Goal: Task Accomplishment & Management: Use online tool/utility

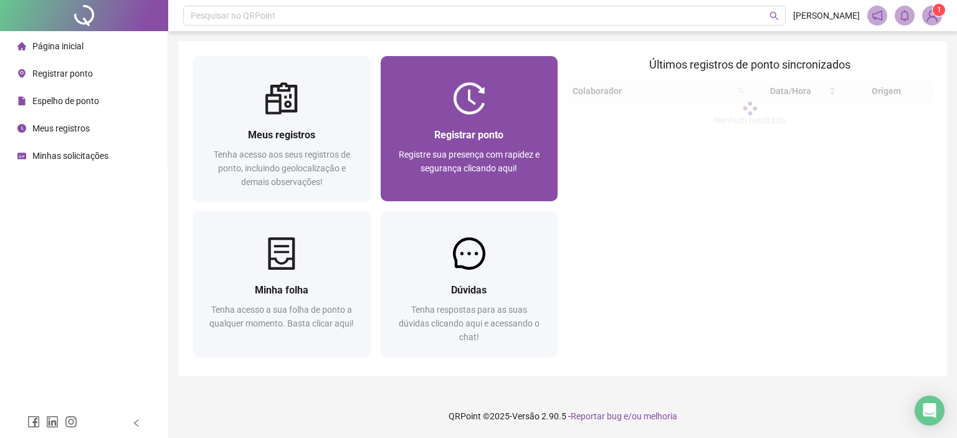
click at [480, 115] on div "Registrar ponto Registre sua presença com rapidez e segurança clicando aqui!" at bounding box center [470, 158] width 178 height 87
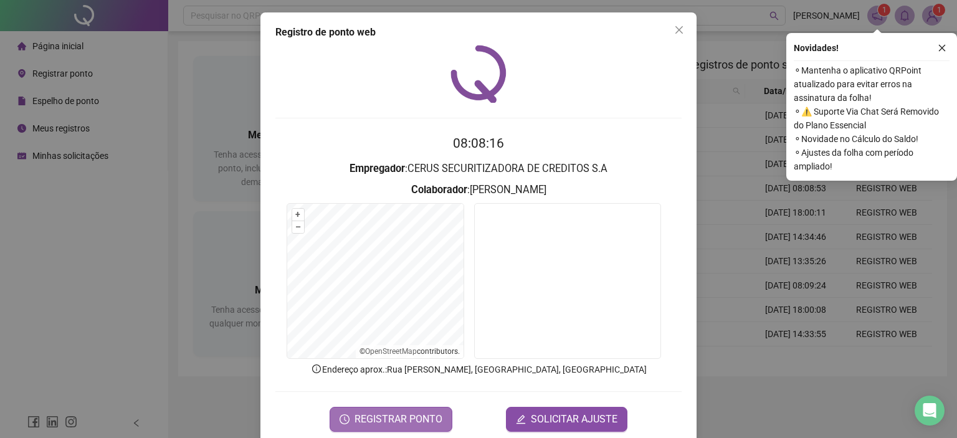
click at [399, 415] on span "REGISTRAR PONTO" at bounding box center [398, 419] width 88 height 15
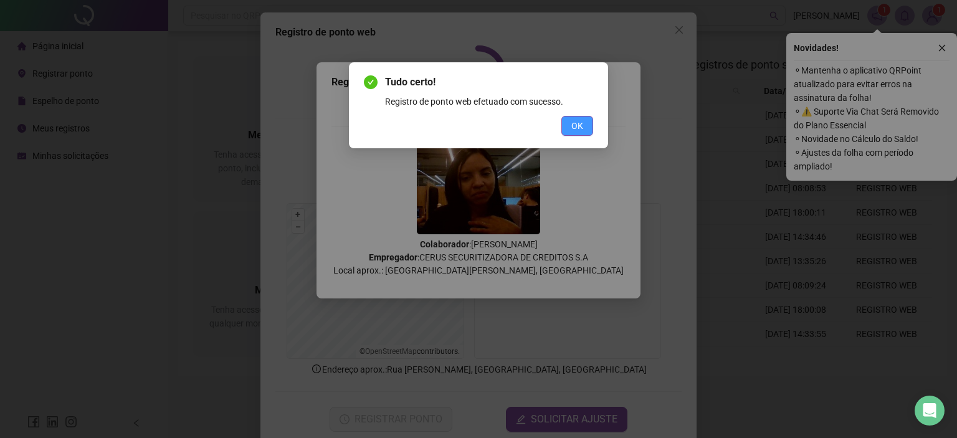
click at [582, 124] on span "OK" at bounding box center [577, 126] width 12 height 14
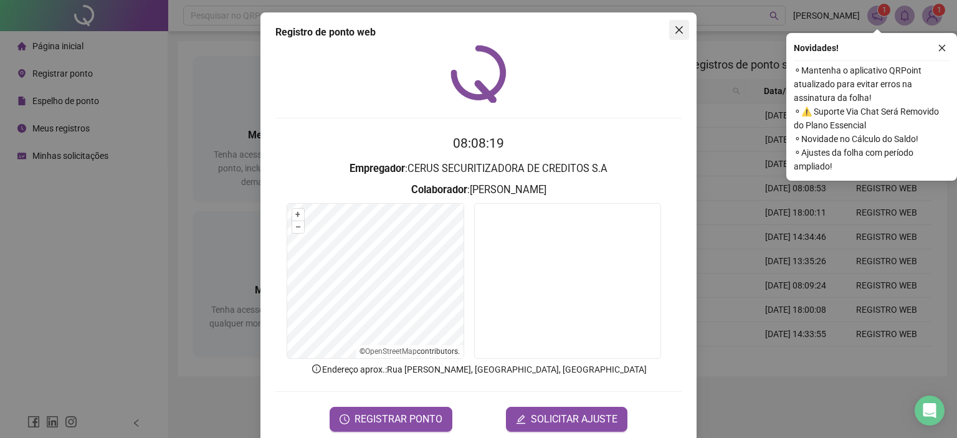
click at [678, 26] on icon "close" at bounding box center [679, 30] width 10 height 10
